Goal: Find specific page/section: Find specific page/section

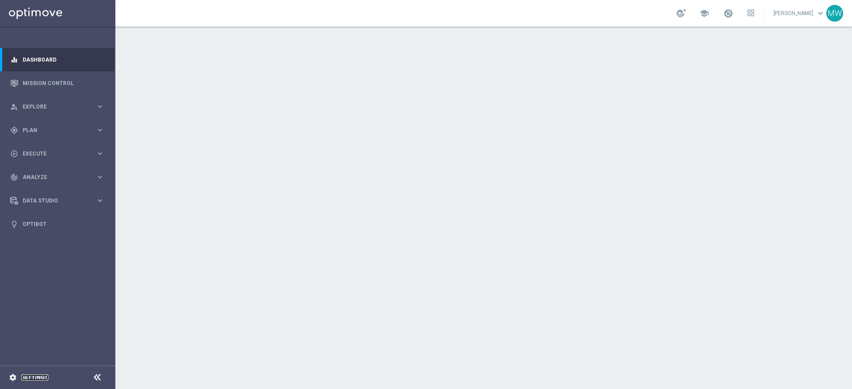
click at [35, 377] on link "Settings" at bounding box center [34, 377] width 27 height 5
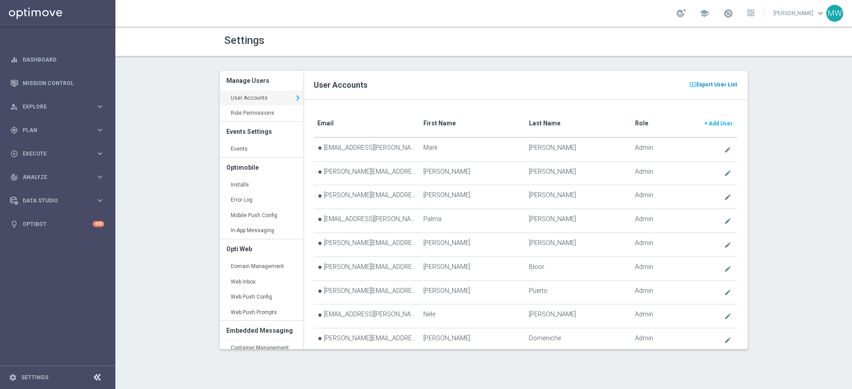
click at [713, 86] on span "Export User List" at bounding box center [716, 84] width 41 height 11
